Goal: Find specific page/section: Find specific page/section

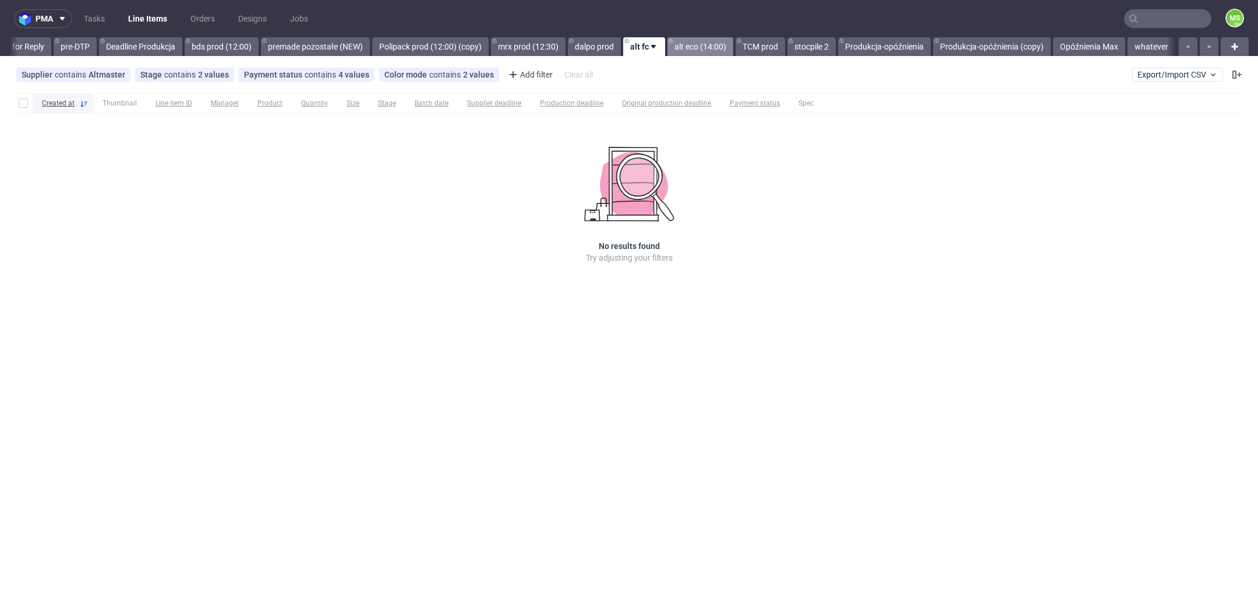
click at [703, 49] on link "alt eco (14:00)" at bounding box center [701, 46] width 66 height 19
click at [754, 48] on link "TCM prod" at bounding box center [761, 46] width 50 height 19
click at [813, 45] on link "stocpile 2" at bounding box center [812, 46] width 48 height 19
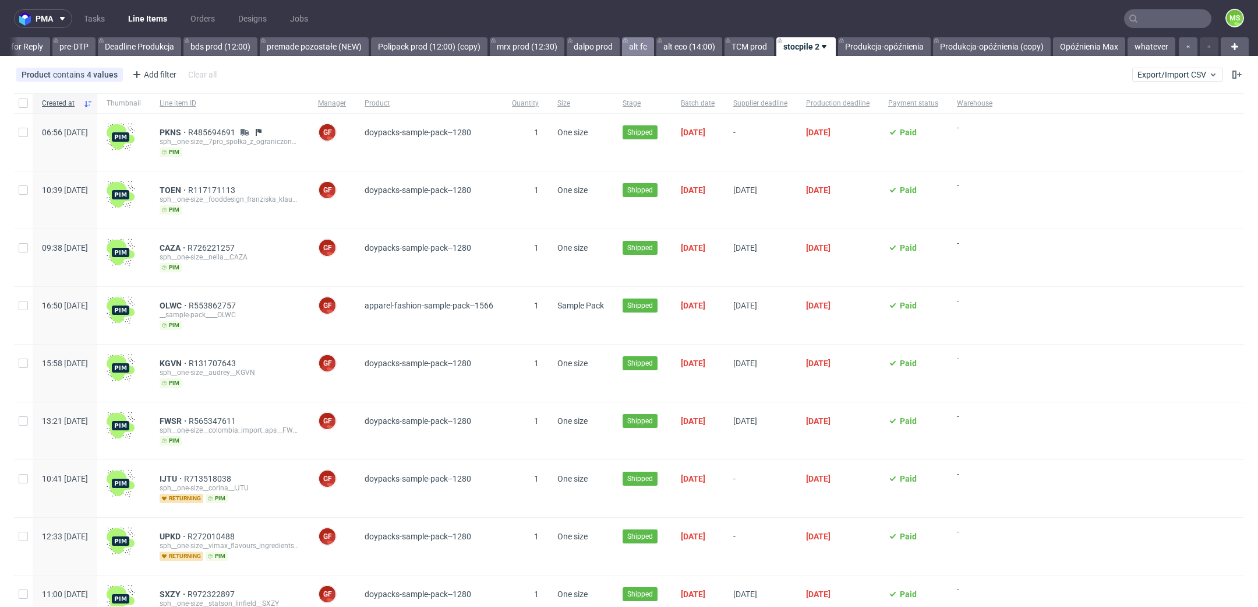
click at [646, 48] on link "alt fc" at bounding box center [638, 46] width 32 height 19
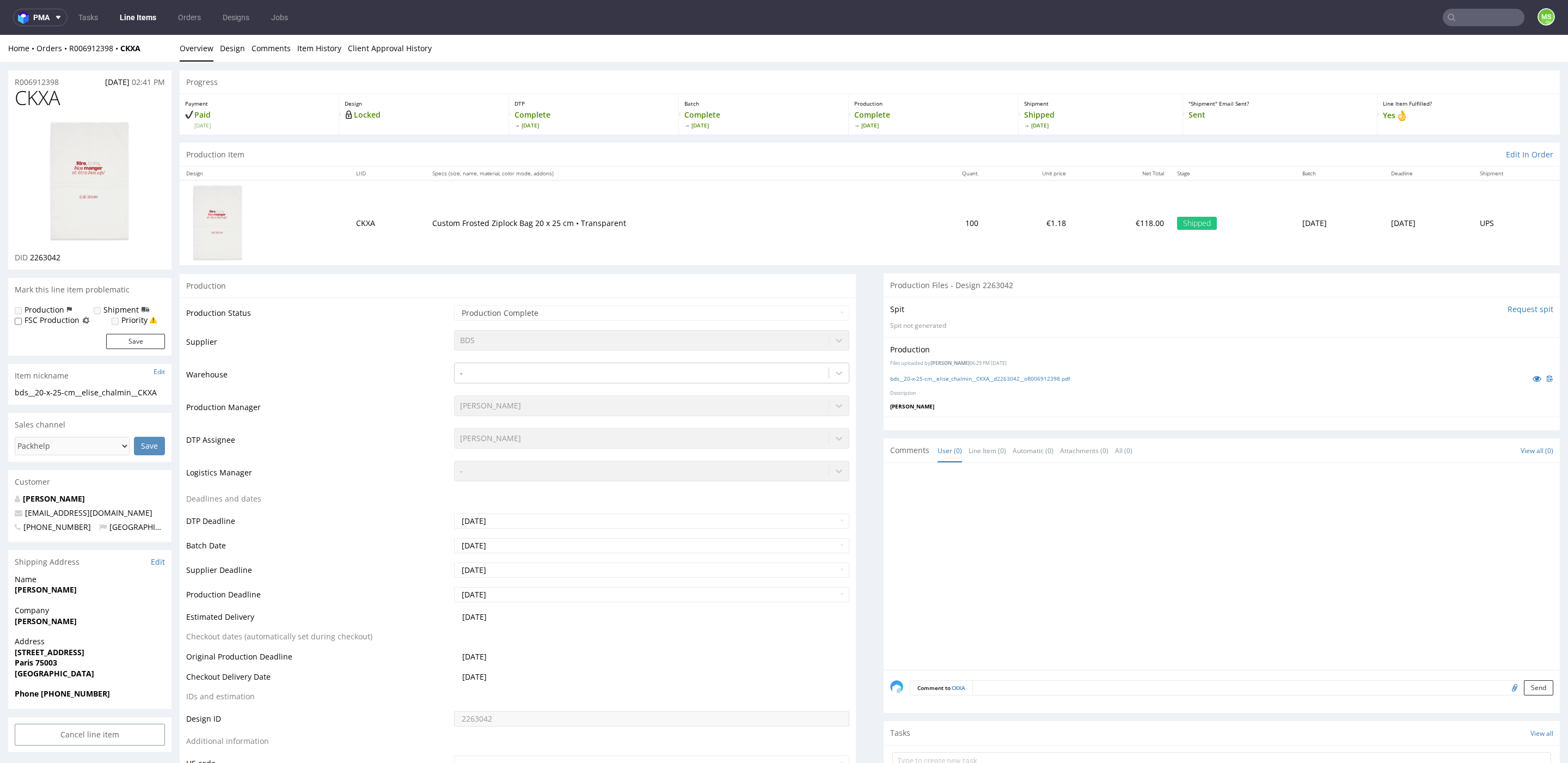
scroll to position [81, 0]
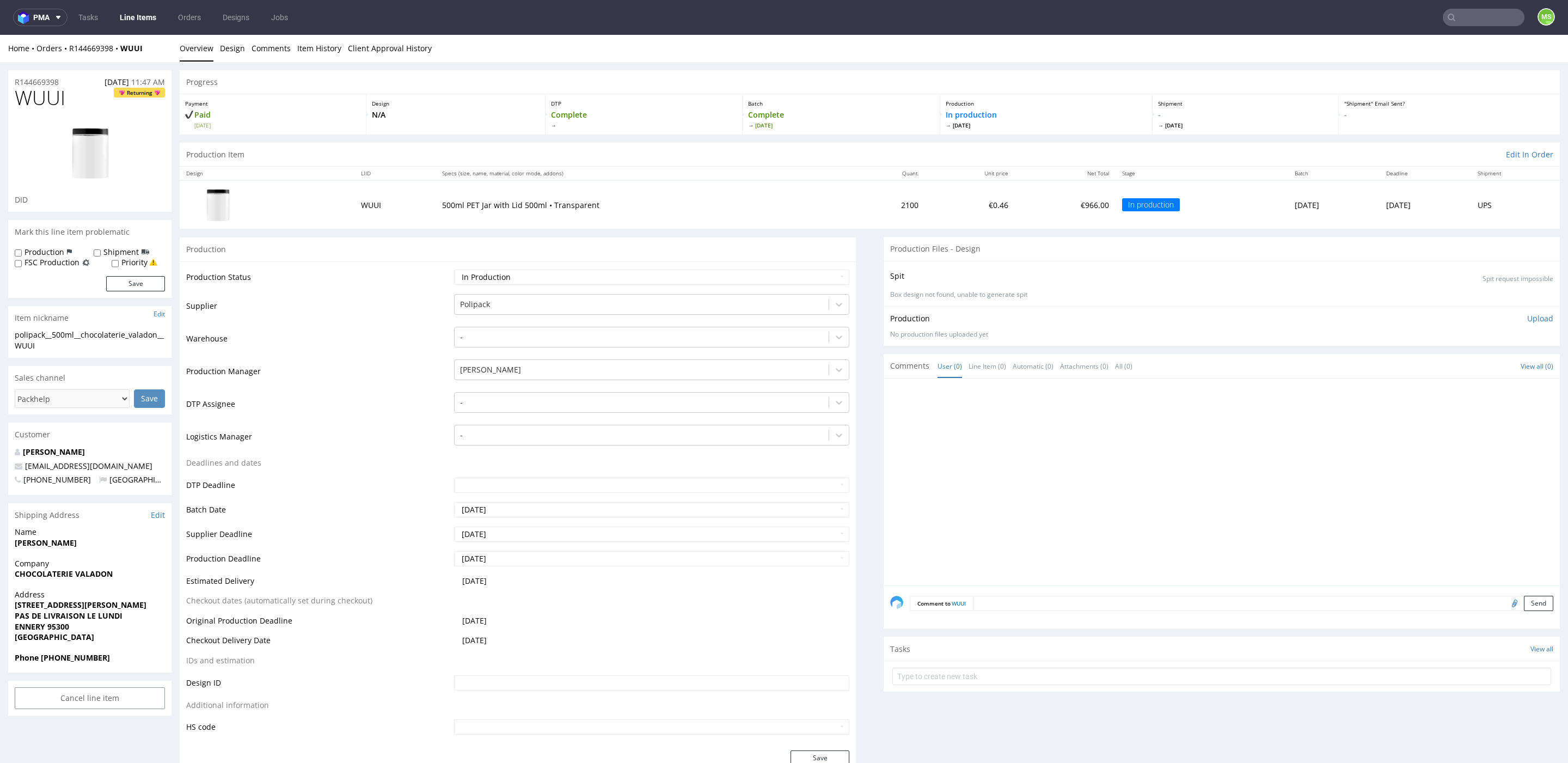
click at [1455, 26] on nav "pma Tasks Line Items Orders Designs Jobs MS" at bounding box center [784, 17] width 1568 height 35
click at [1466, 22] on input "text" at bounding box center [1483, 17] width 81 height 18
type input "rquj"
click at [1431, 47] on div "ttm__x50__craig__ RQUJ" at bounding box center [1420, 45] width 154 height 9
